Goal: Task Accomplishment & Management: Manage account settings

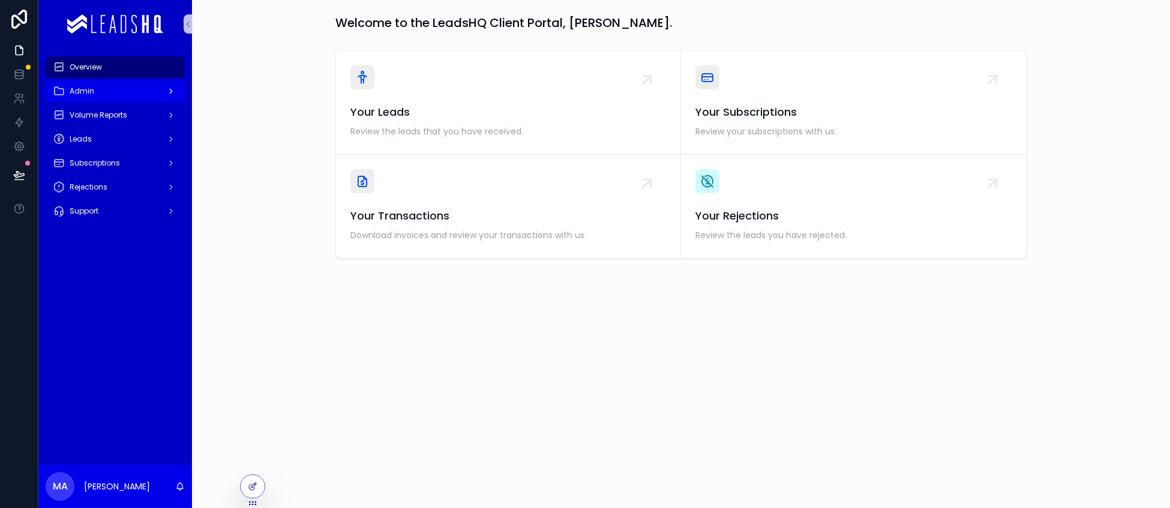
click at [88, 94] on span "Admin" at bounding box center [82, 91] width 25 height 10
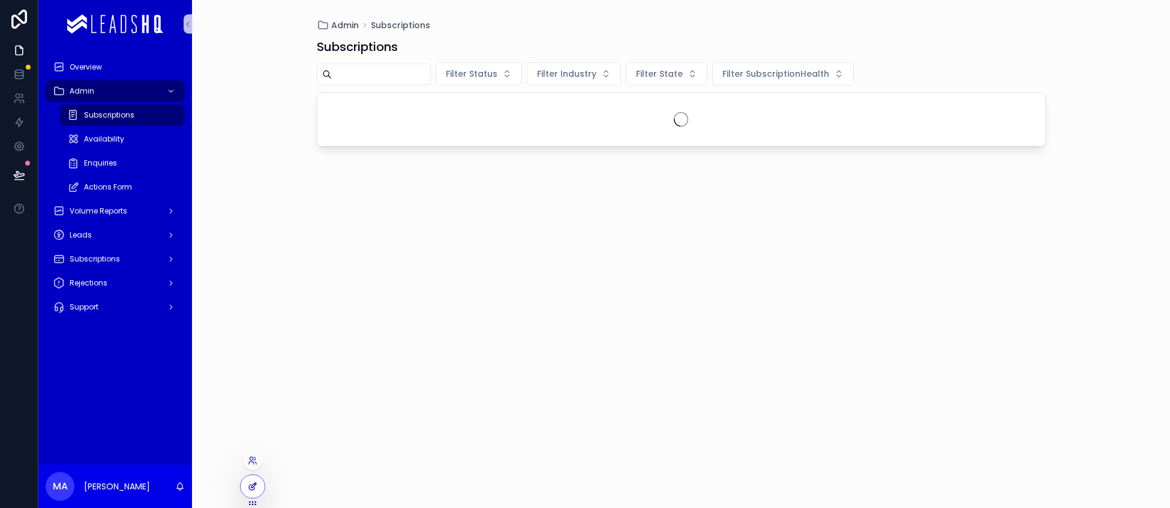
click at [257, 484] on div at bounding box center [253, 486] width 24 height 23
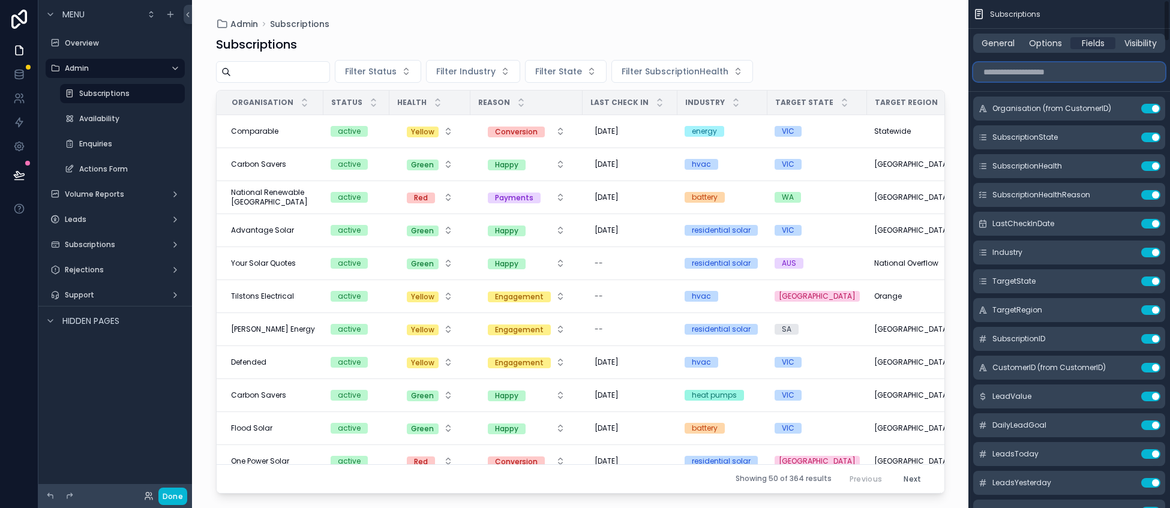
click at [1095, 74] on input "scrollable content" at bounding box center [1069, 71] width 192 height 19
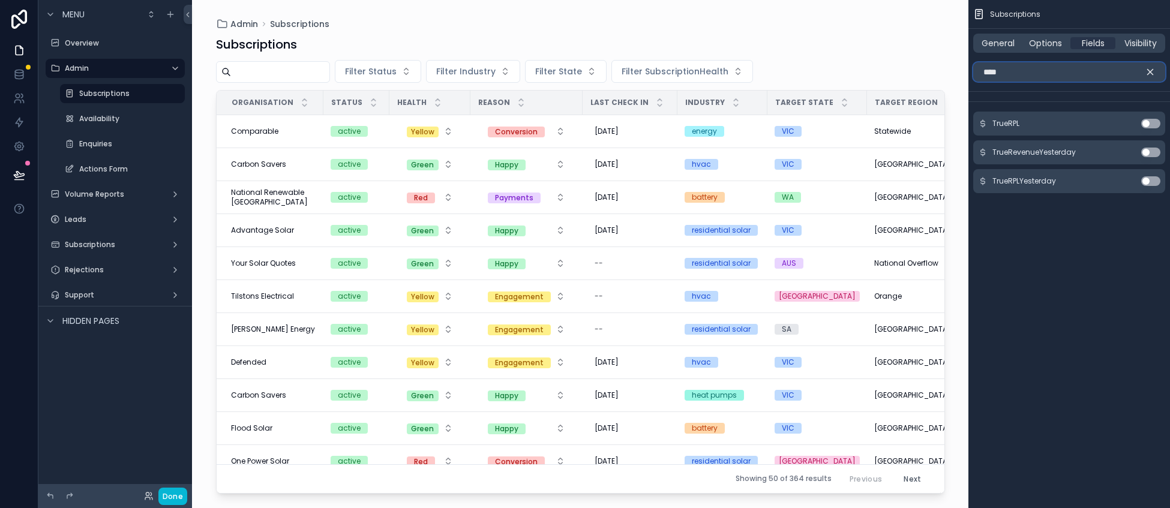
type input "****"
click at [1154, 128] on div "TrueRPL Use setting" at bounding box center [1069, 124] width 192 height 24
click at [1153, 123] on button "Use setting" at bounding box center [1150, 124] width 19 height 10
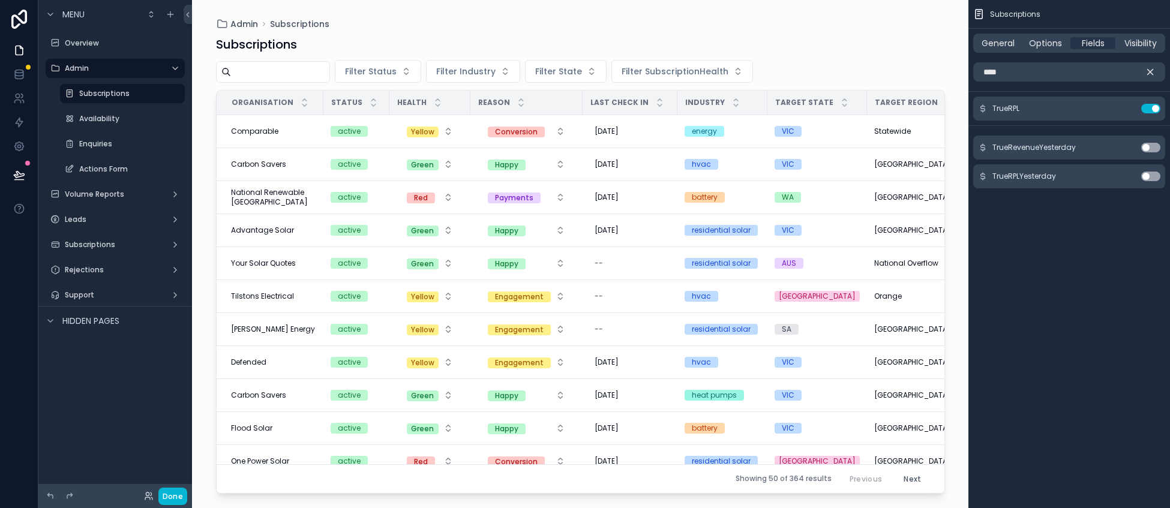
click at [1149, 73] on icon "scrollable content" at bounding box center [1150, 72] width 5 height 5
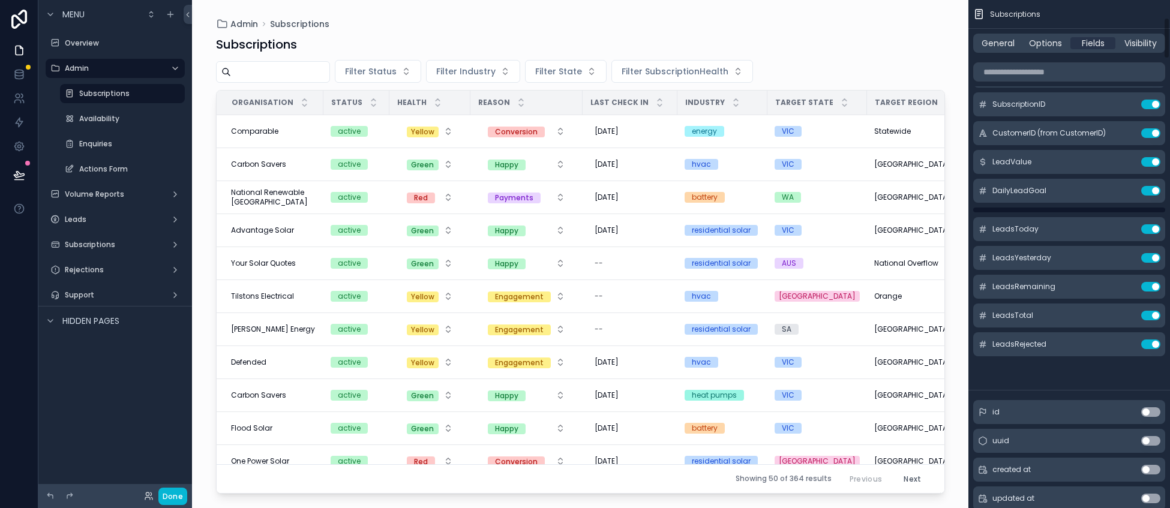
scroll to position [209, 0]
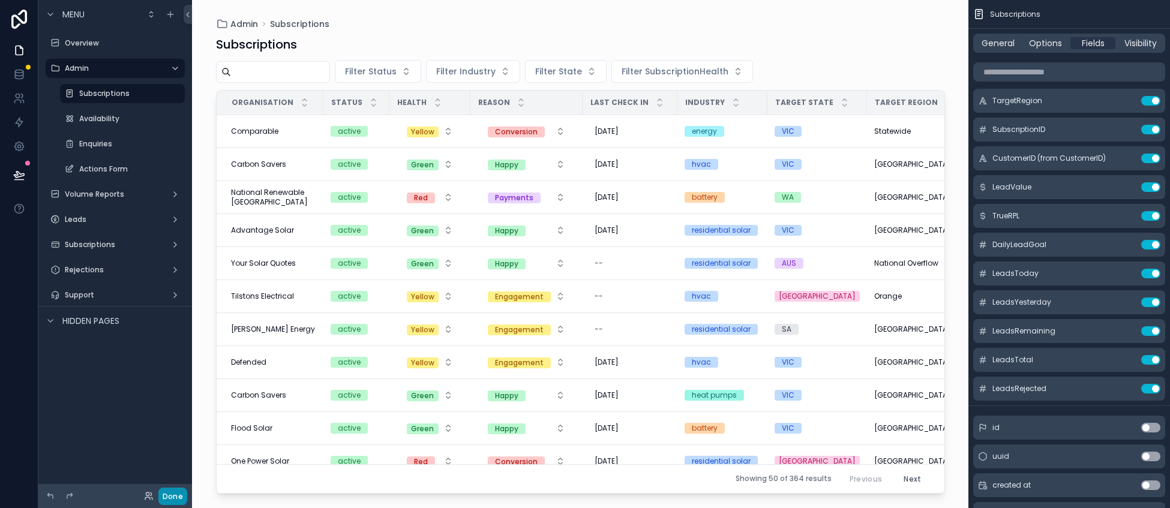
click at [178, 489] on button "Done" at bounding box center [172, 496] width 29 height 17
click at [21, 170] on icon at bounding box center [19, 175] width 12 height 12
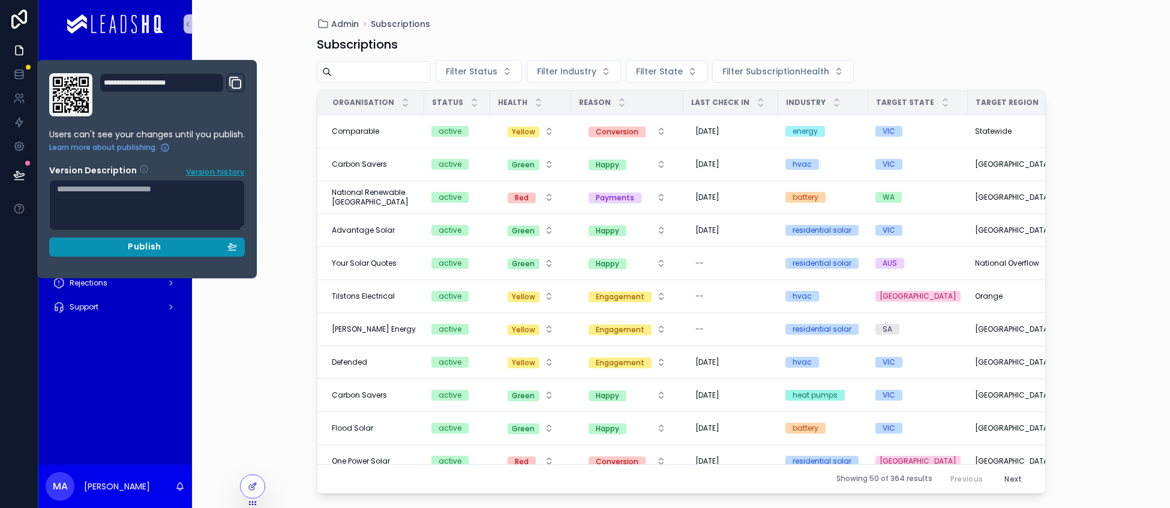
click at [119, 251] on div "Publish" at bounding box center [147, 247] width 180 height 11
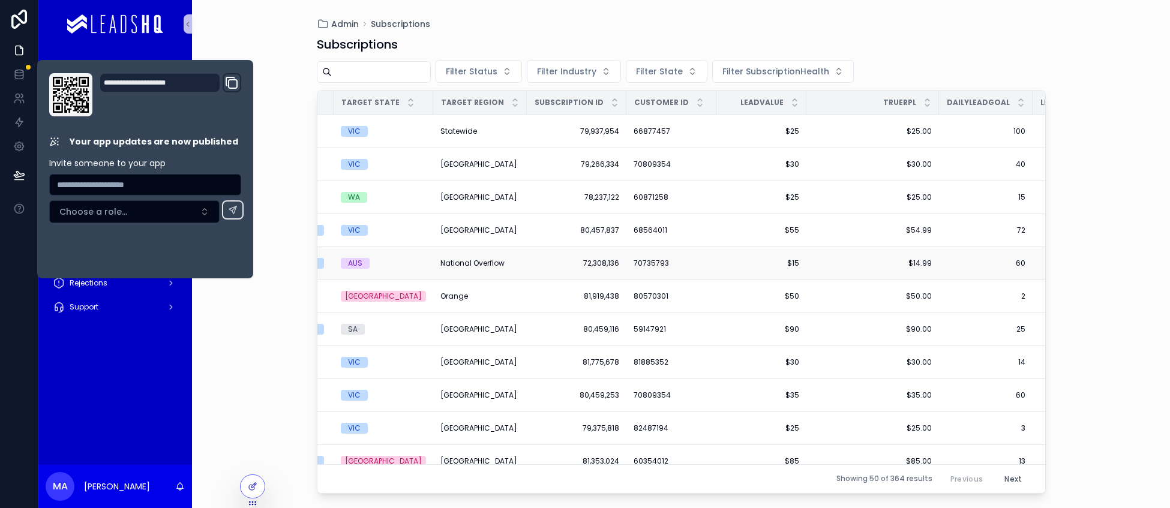
scroll to position [0, 547]
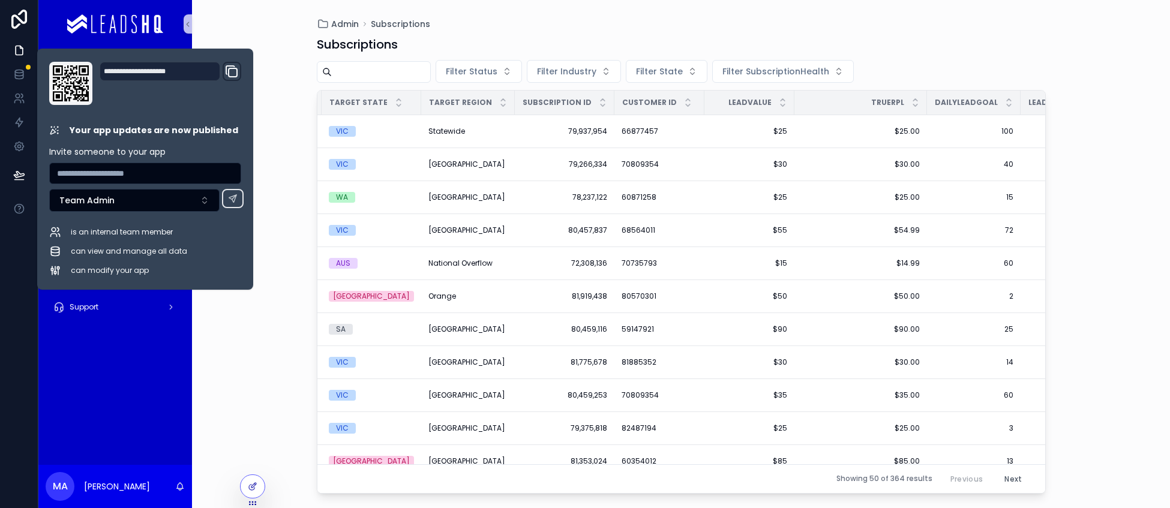
click at [1079, 183] on div "Admin Subscriptions Subscriptions Filter Status Filter Industry Filter State Fi…" at bounding box center [681, 254] width 978 height 508
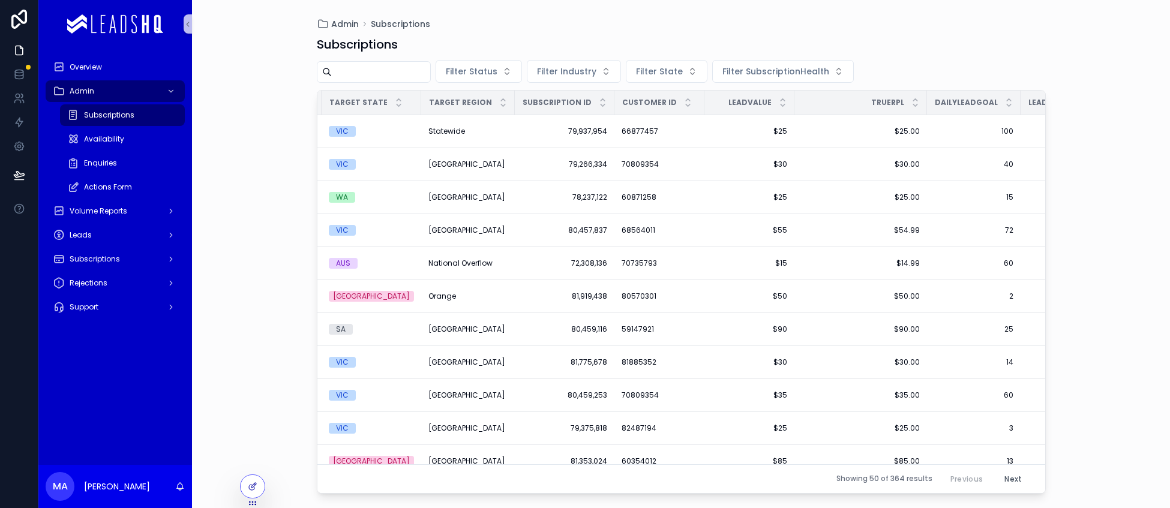
drag, startPoint x: 295, startPoint y: 77, endPoint x: 329, endPoint y: 76, distance: 34.2
click at [295, 77] on div "Admin Subscriptions Subscriptions Filter Status Filter Industry Filter State Fi…" at bounding box center [681, 254] width 978 height 508
click at [548, 79] on button "Filter Industry" at bounding box center [574, 71] width 94 height 23
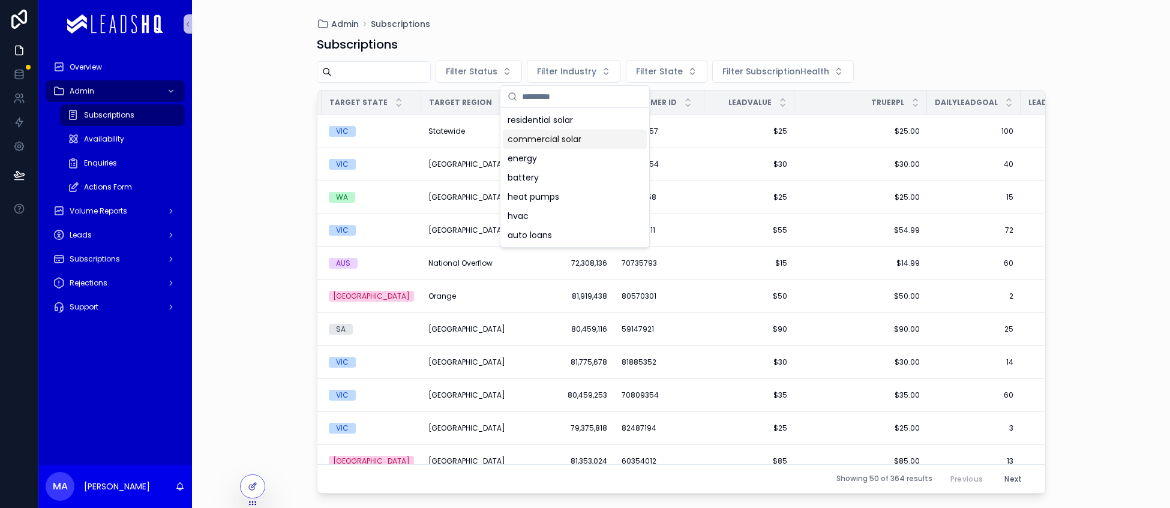
click at [549, 139] on div "commercial solar" at bounding box center [575, 139] width 144 height 19
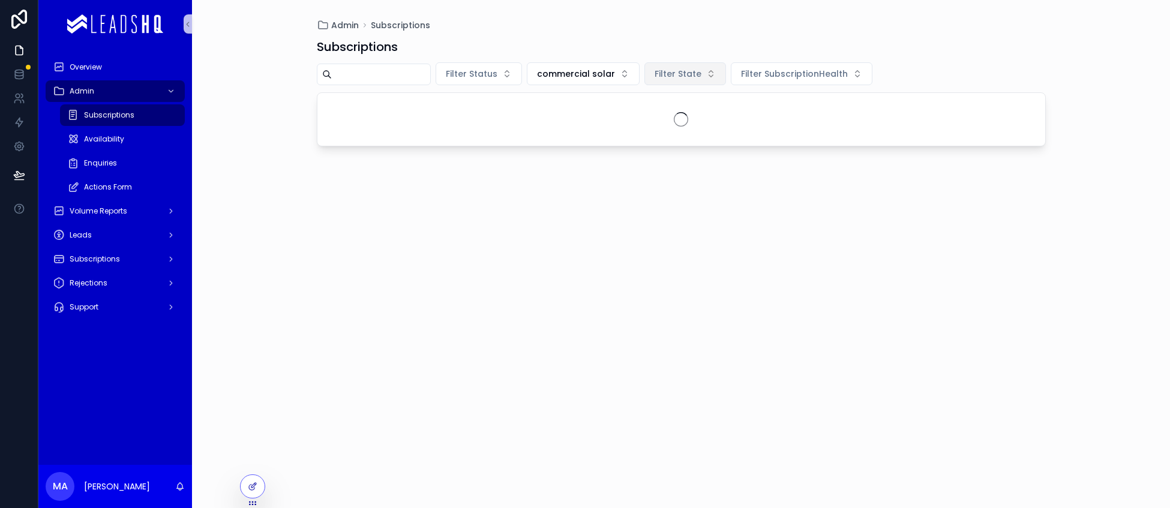
click at [685, 76] on span "Filter State" at bounding box center [678, 74] width 47 height 12
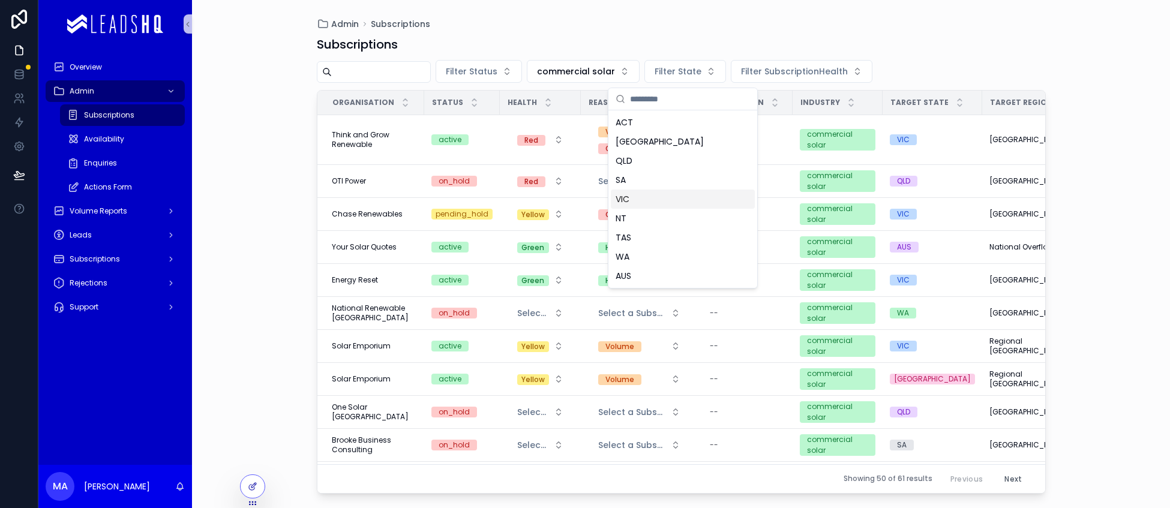
click at [628, 205] on div "VIC" at bounding box center [683, 199] width 144 height 19
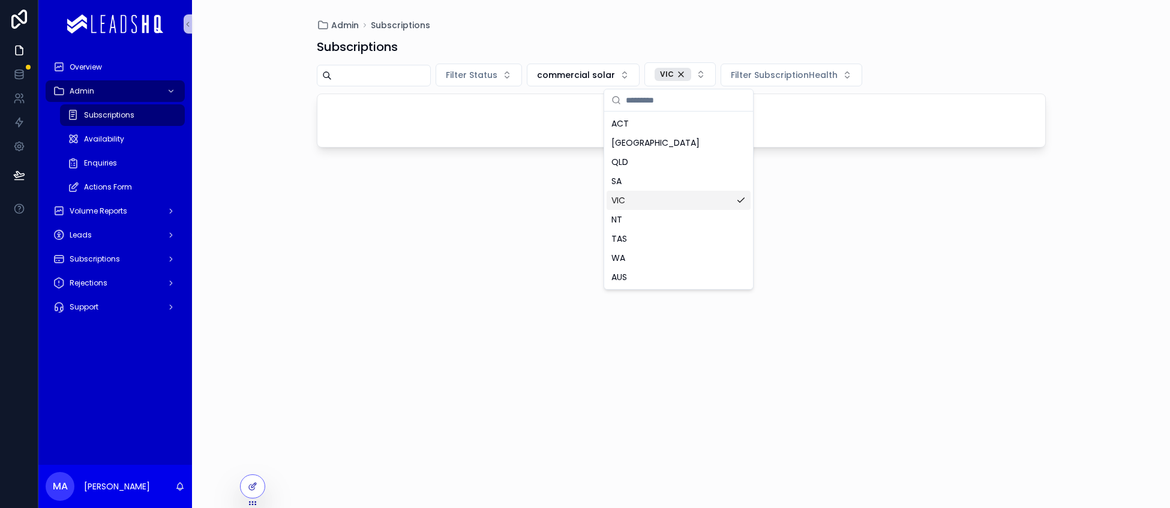
click at [1075, 217] on div "Admin Subscriptions Subscriptions Filter Status commercial solar VIC Filter Sub…" at bounding box center [681, 254] width 978 height 508
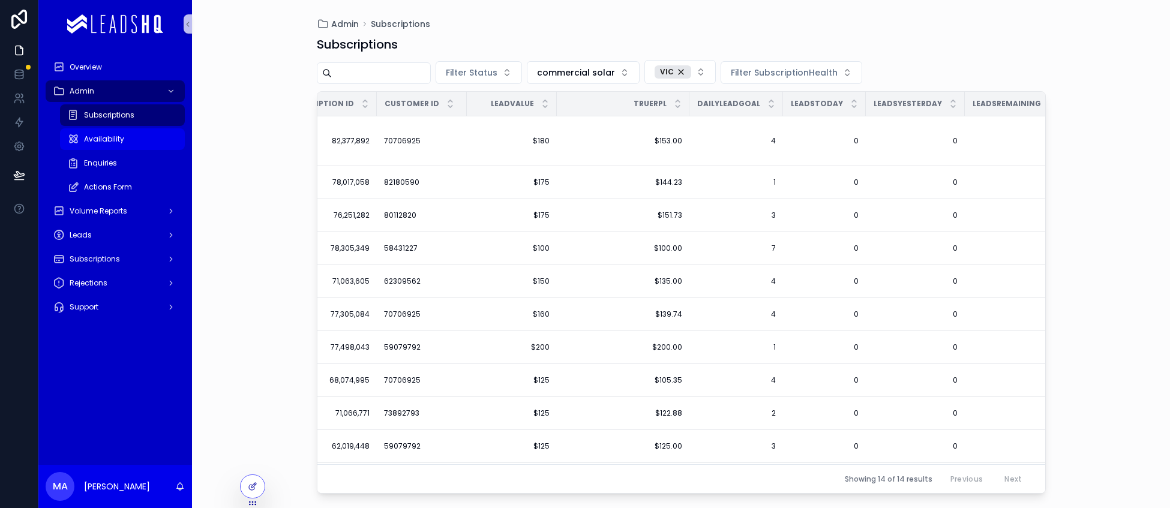
scroll to position [0, 796]
click at [257, 485] on div at bounding box center [253, 486] width 24 height 23
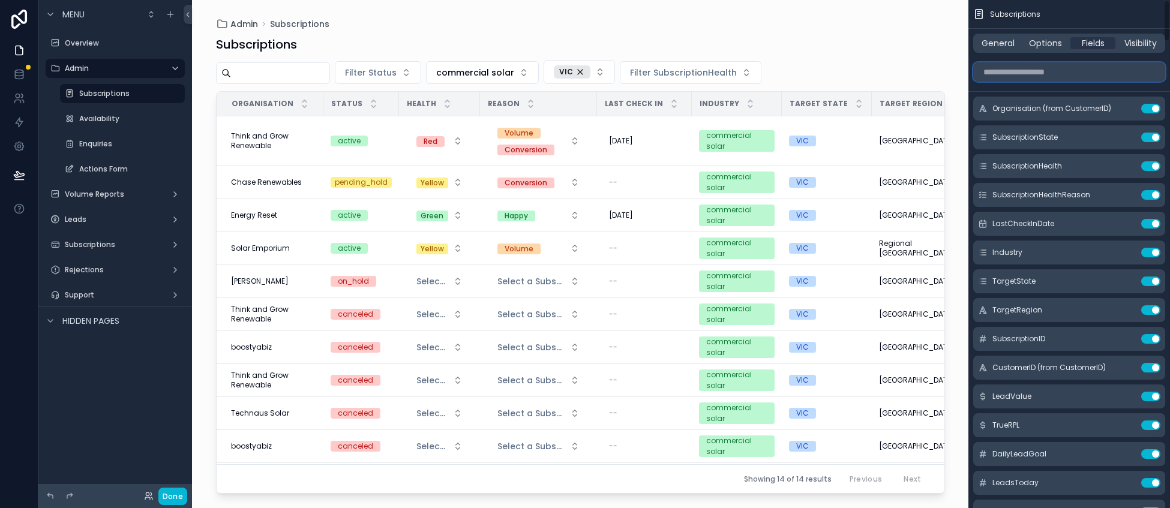
click at [1048, 71] on input "scrollable content" at bounding box center [1069, 71] width 192 height 19
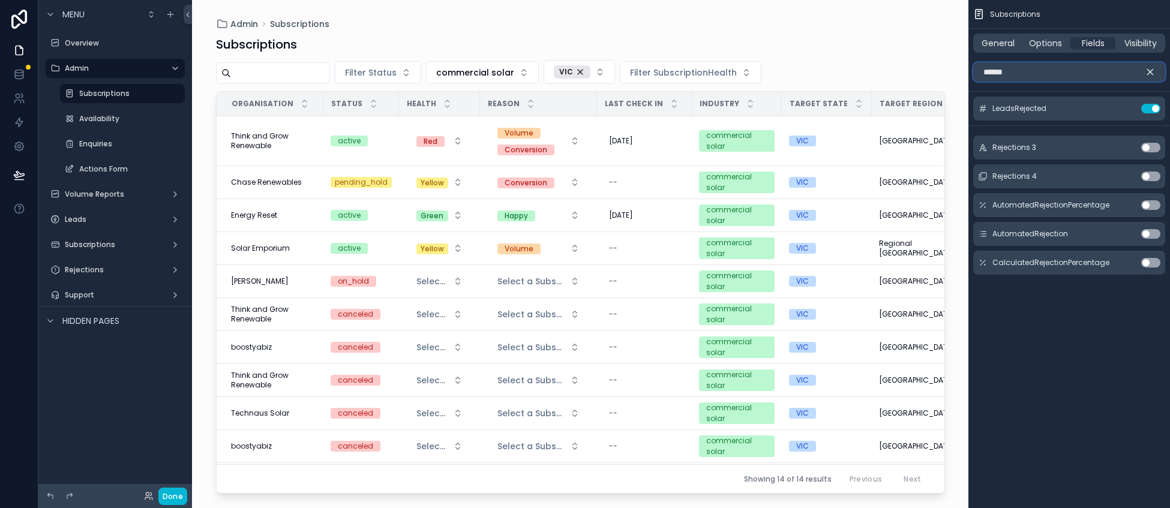
type input "******"
click at [1151, 262] on button "Use setting" at bounding box center [1150, 263] width 19 height 10
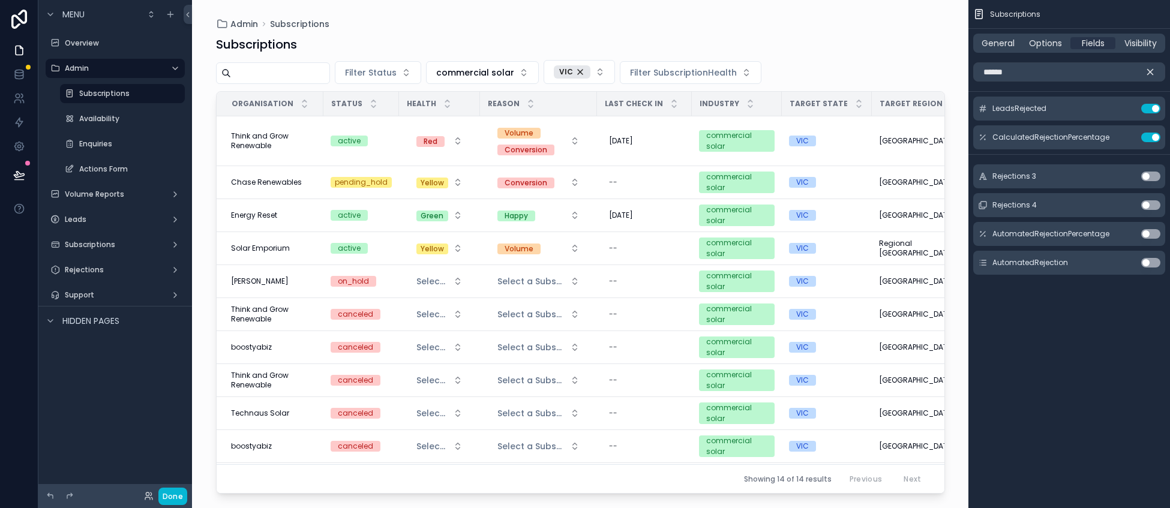
click at [1148, 73] on icon "scrollable content" at bounding box center [1150, 72] width 5 height 5
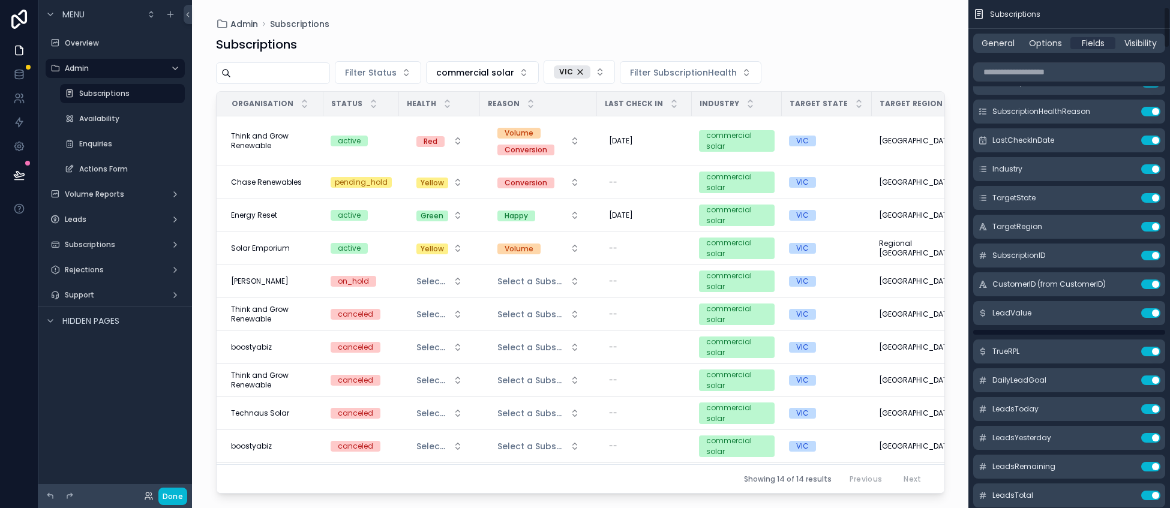
scroll to position [83, 0]
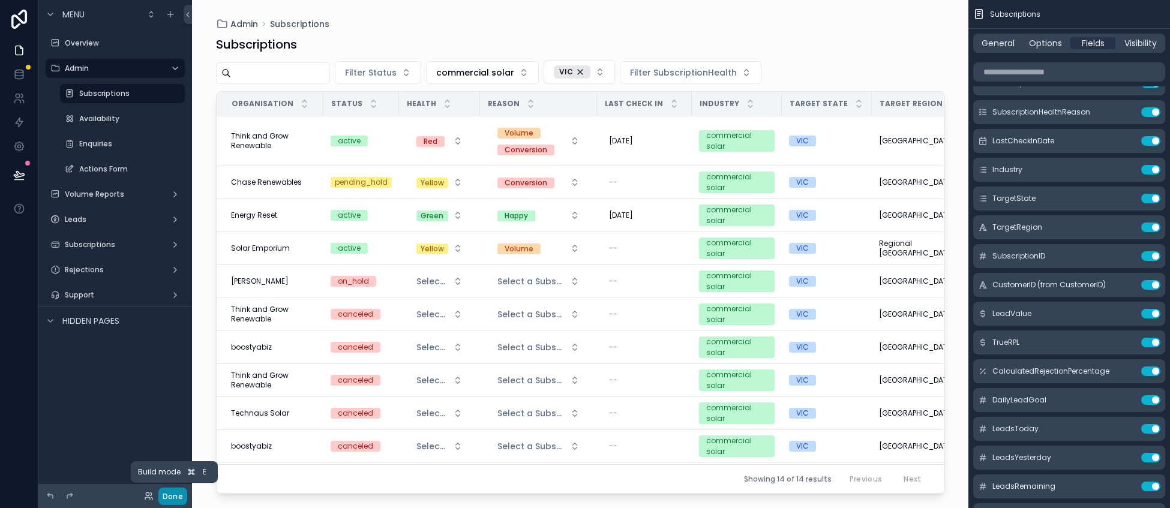
click at [172, 493] on button "Done" at bounding box center [172, 496] width 29 height 17
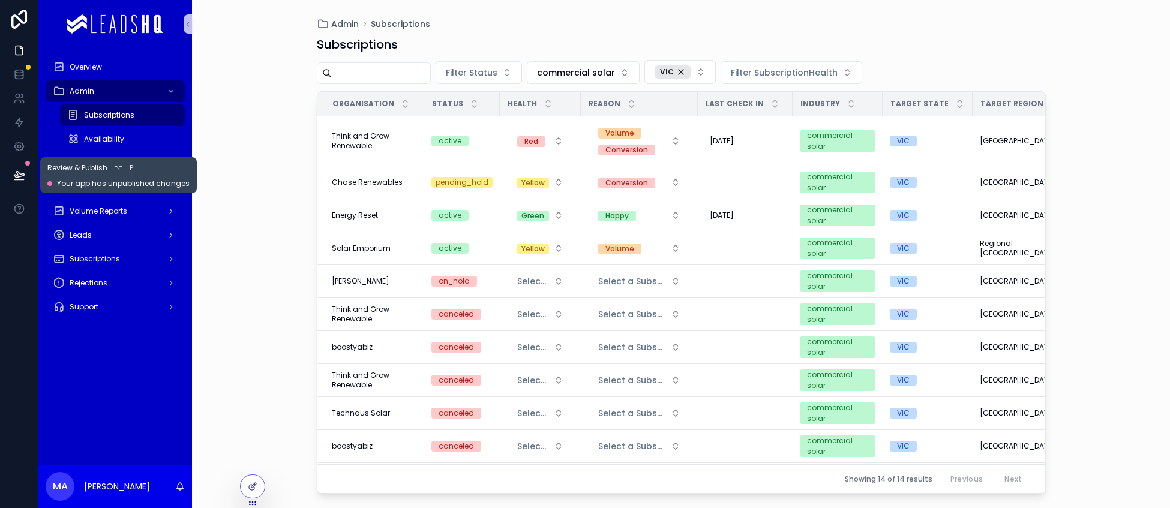
click at [16, 174] on icon at bounding box center [19, 175] width 12 height 12
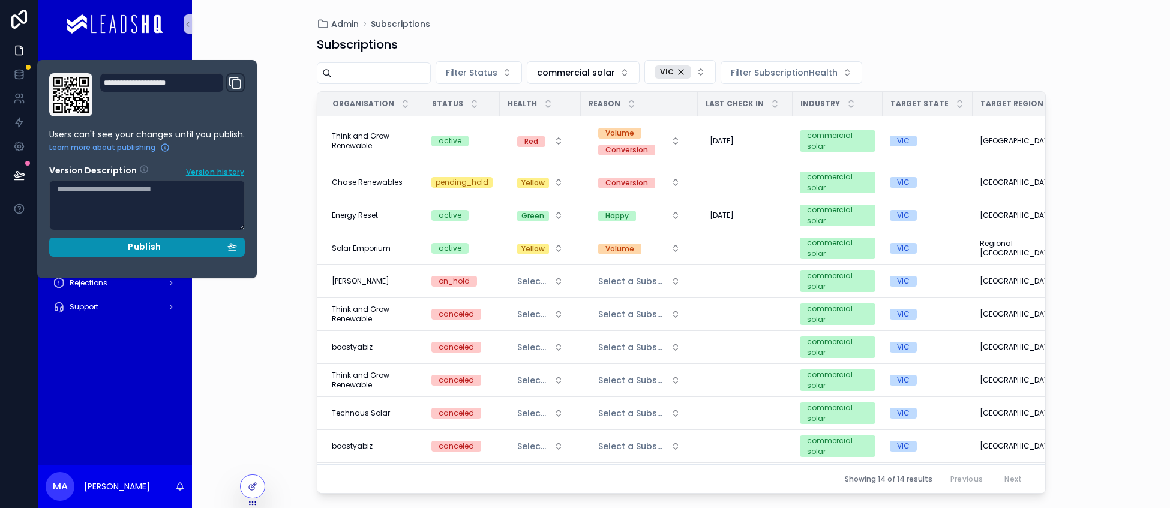
click at [131, 252] on span "Publish" at bounding box center [144, 247] width 33 height 11
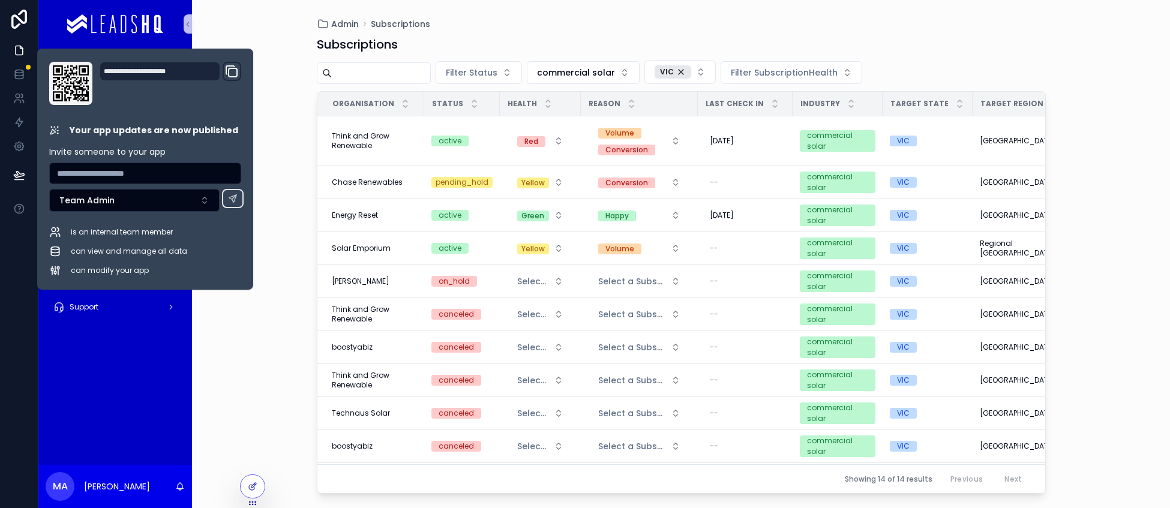
click at [275, 310] on div "Admin Subscriptions Subscriptions Filter Status commercial solar [GEOGRAPHIC_DA…" at bounding box center [681, 254] width 978 height 508
